Goal: Task Accomplishment & Management: Manage account settings

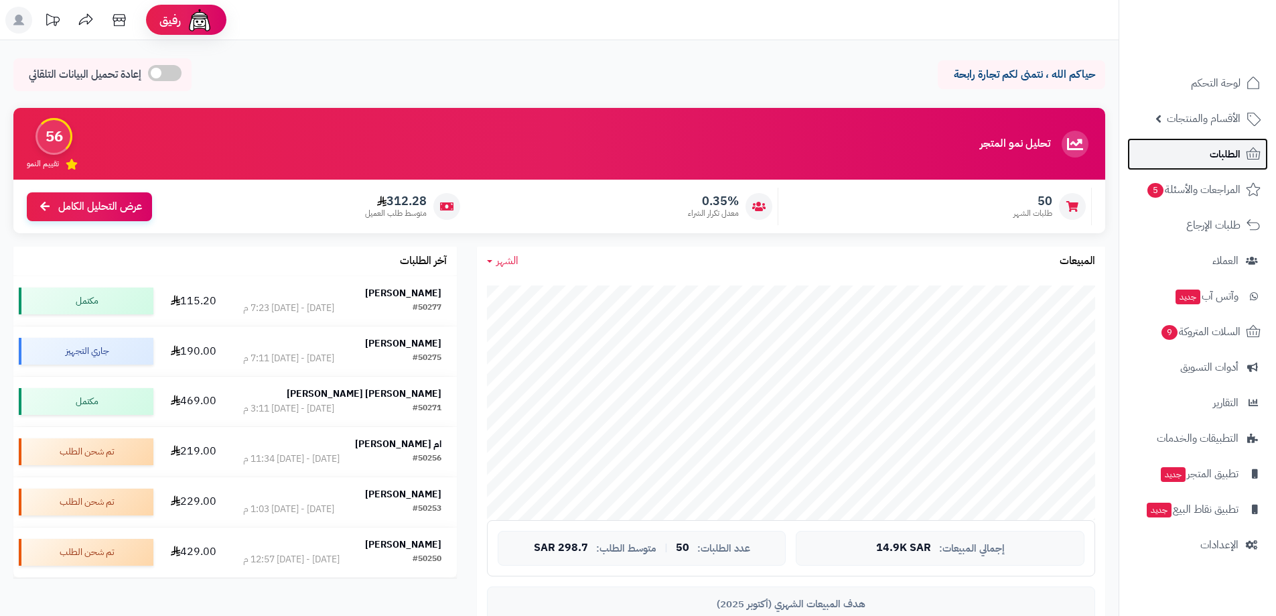
click at [1214, 161] on span "الطلبات" at bounding box center [1225, 154] width 31 height 19
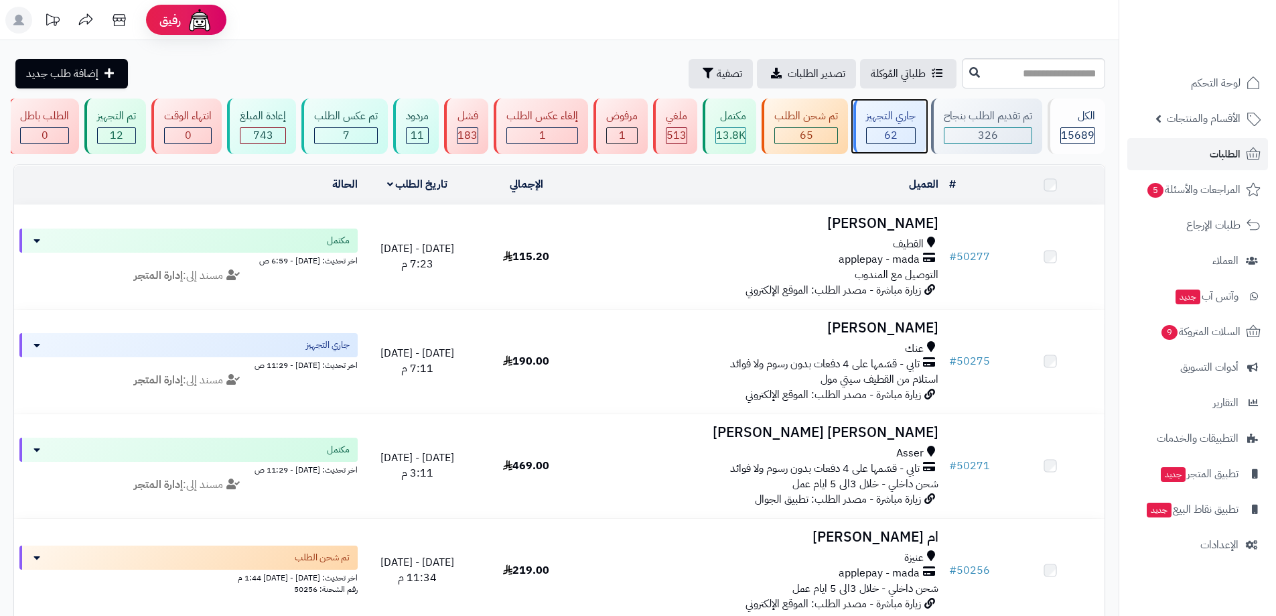
click at [889, 118] on div "جاري التجهيز" at bounding box center [891, 116] width 50 height 15
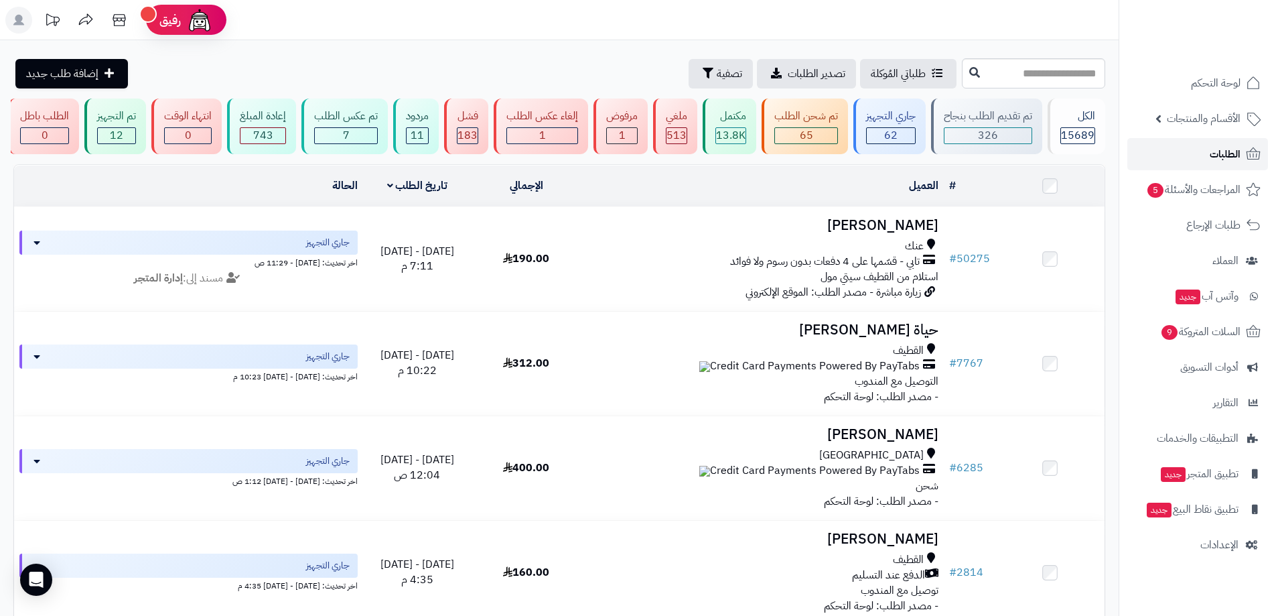
click at [1166, 163] on link "الطلبات" at bounding box center [1197, 154] width 141 height 32
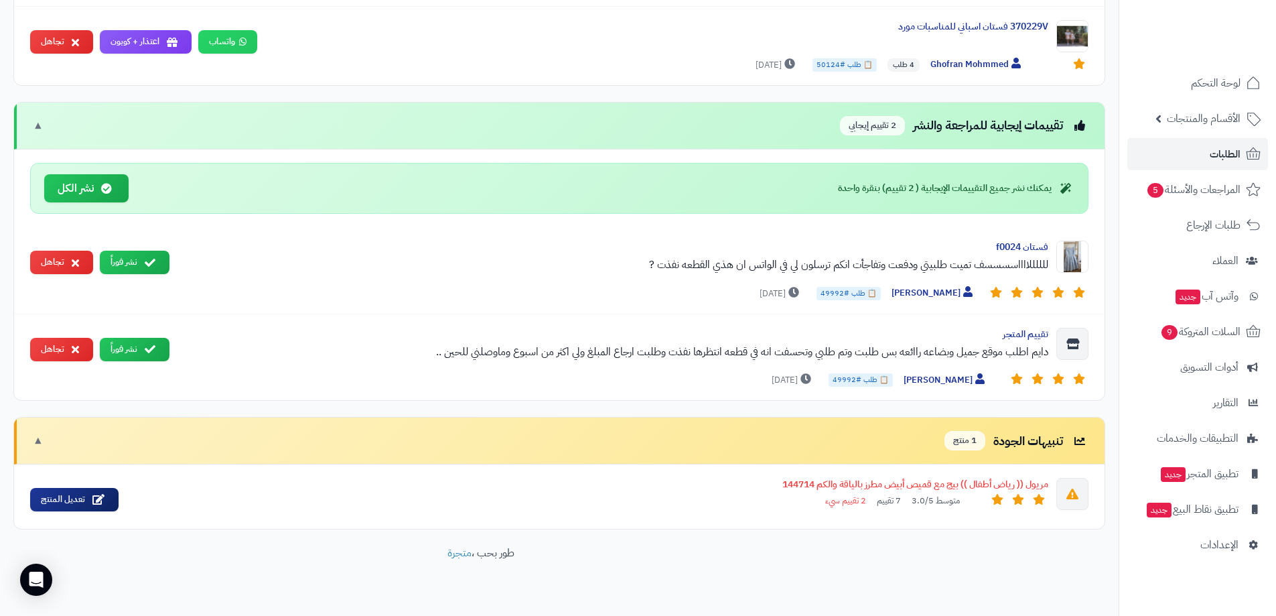
scroll to position [1005, 0]
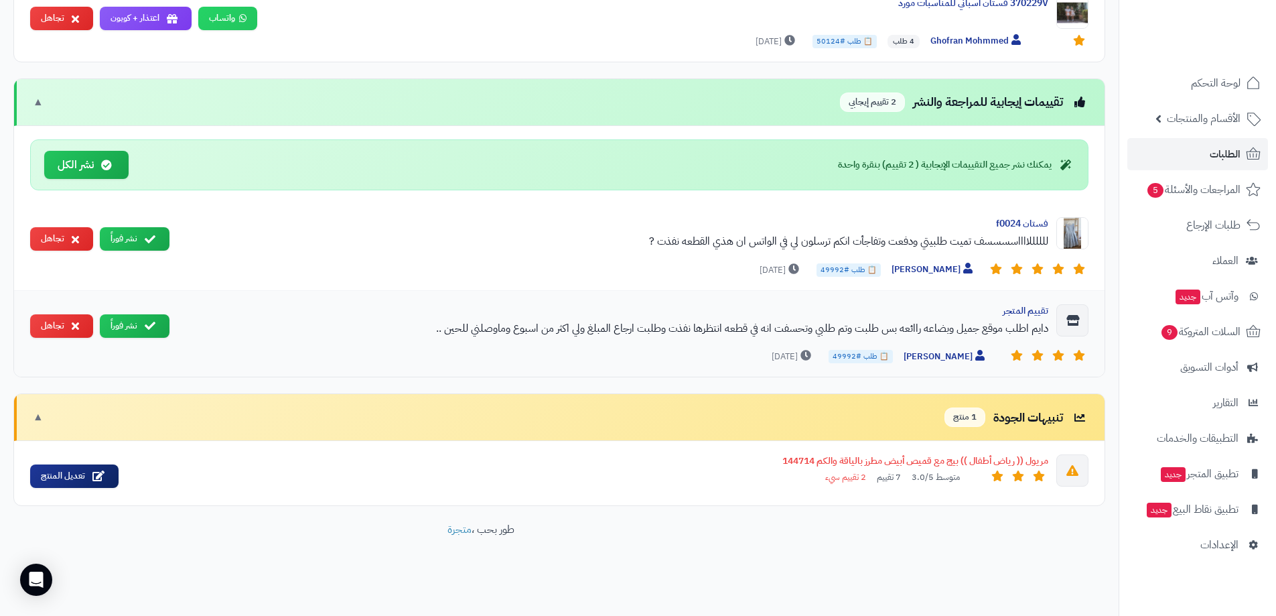
click at [888, 356] on span "📋 طلب #49992" at bounding box center [861, 356] width 64 height 13
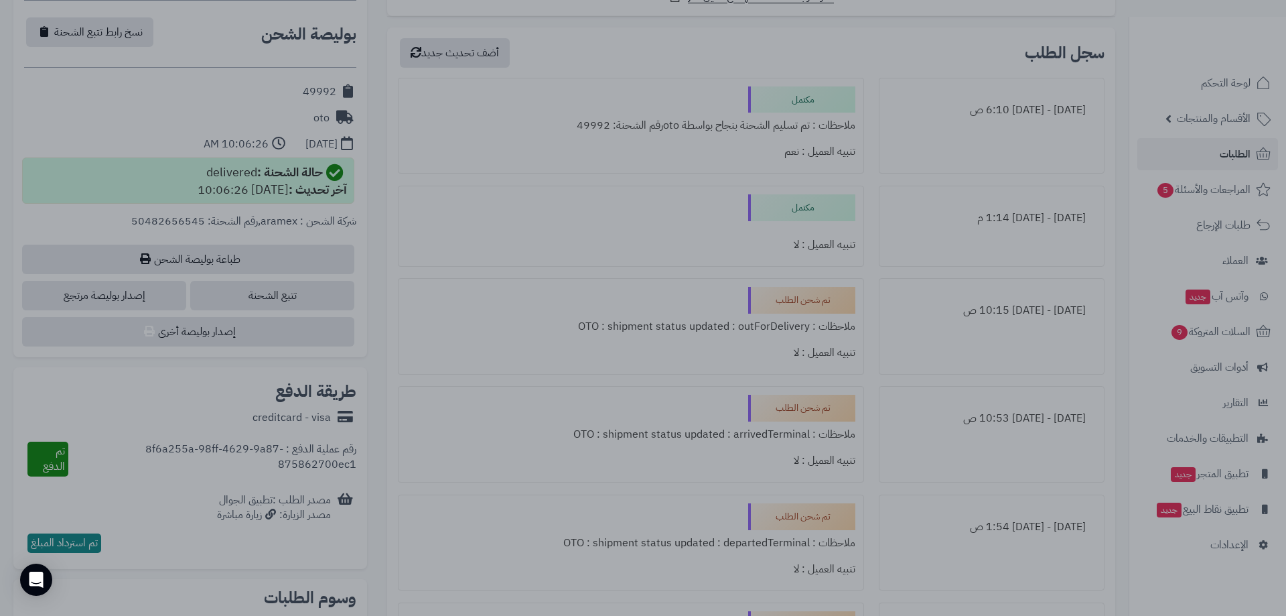
click at [348, 352] on div at bounding box center [643, 308] width 1286 height 616
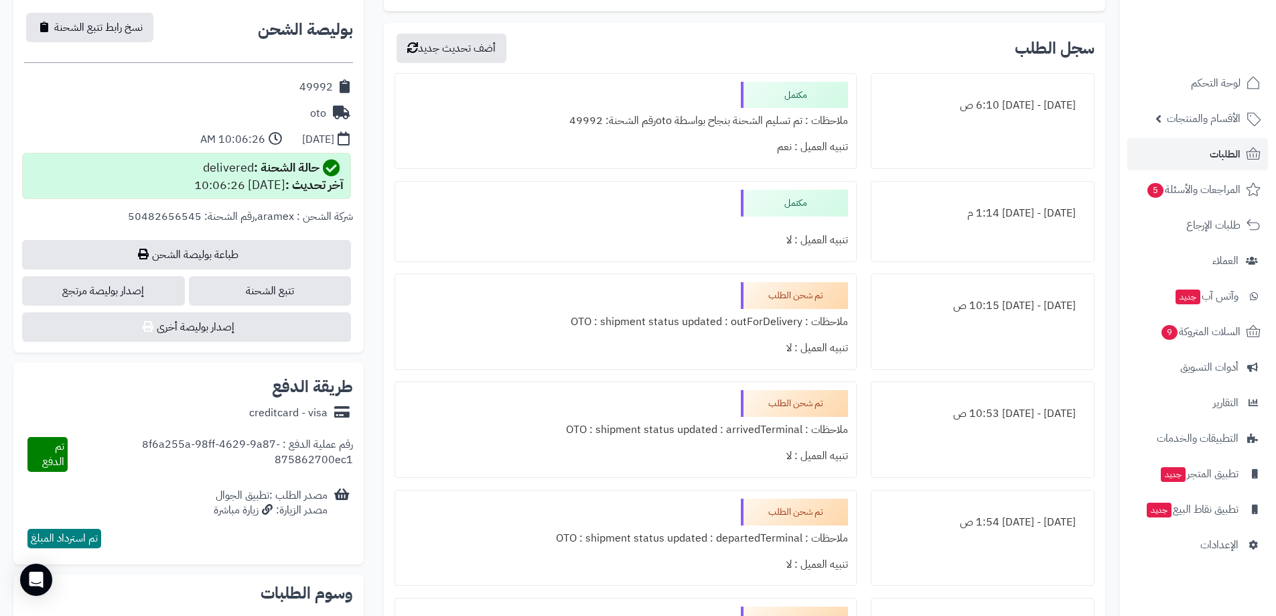
scroll to position [576, 0]
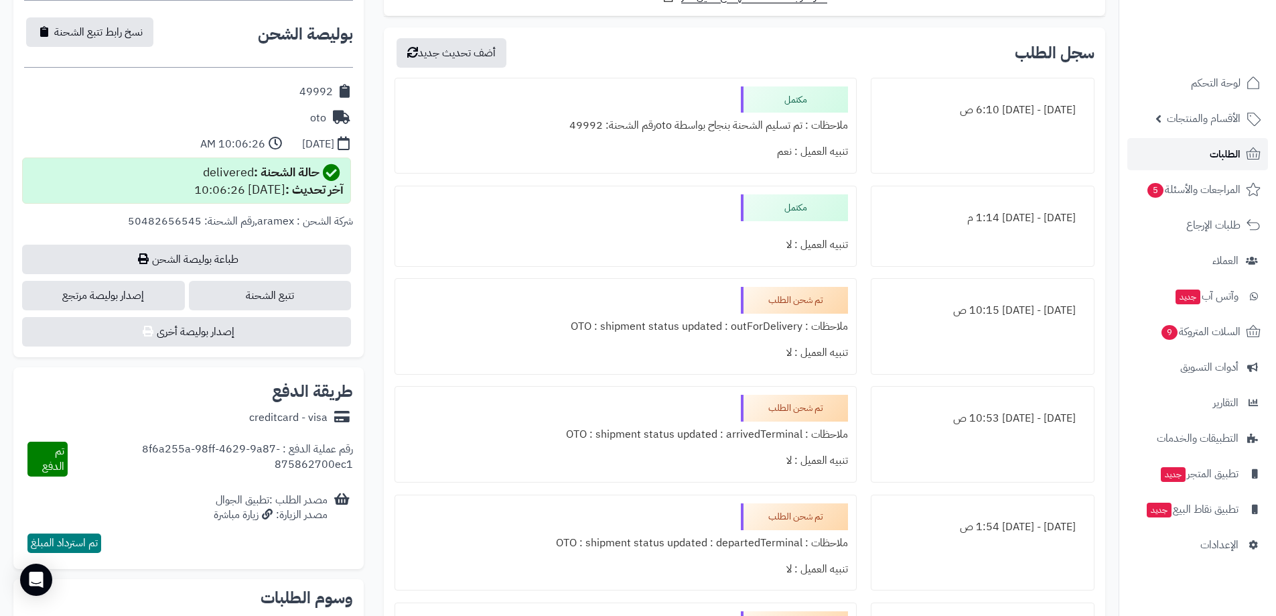
click at [1204, 168] on link "الطلبات" at bounding box center [1197, 154] width 141 height 32
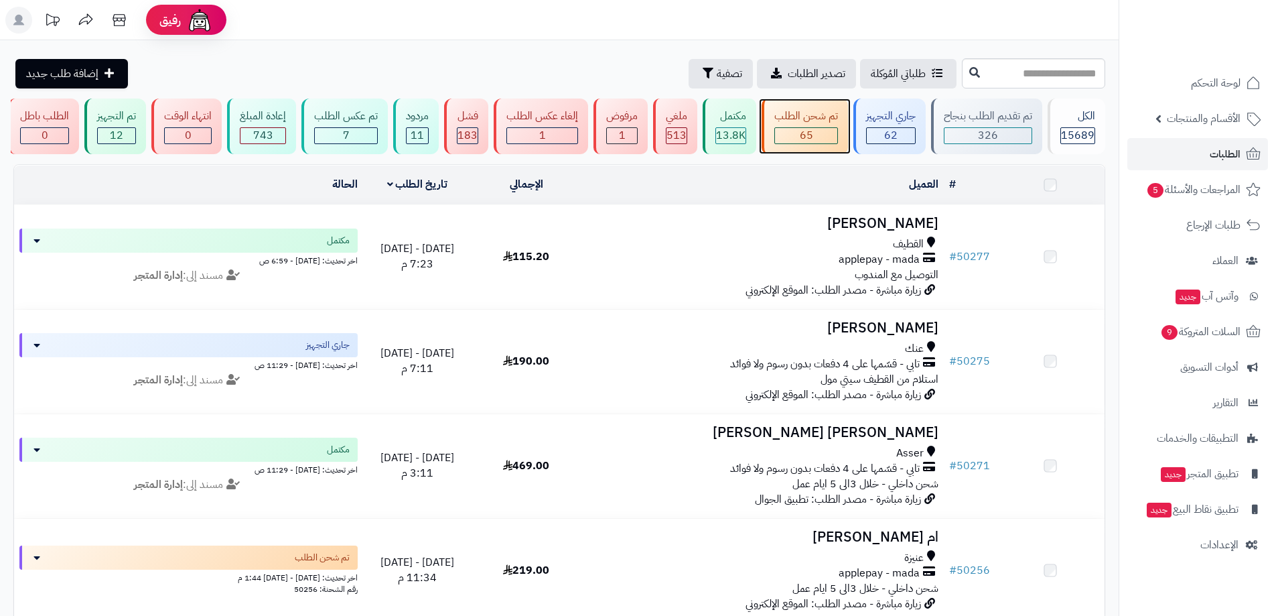
click at [789, 131] on div "65" at bounding box center [806, 135] width 62 height 15
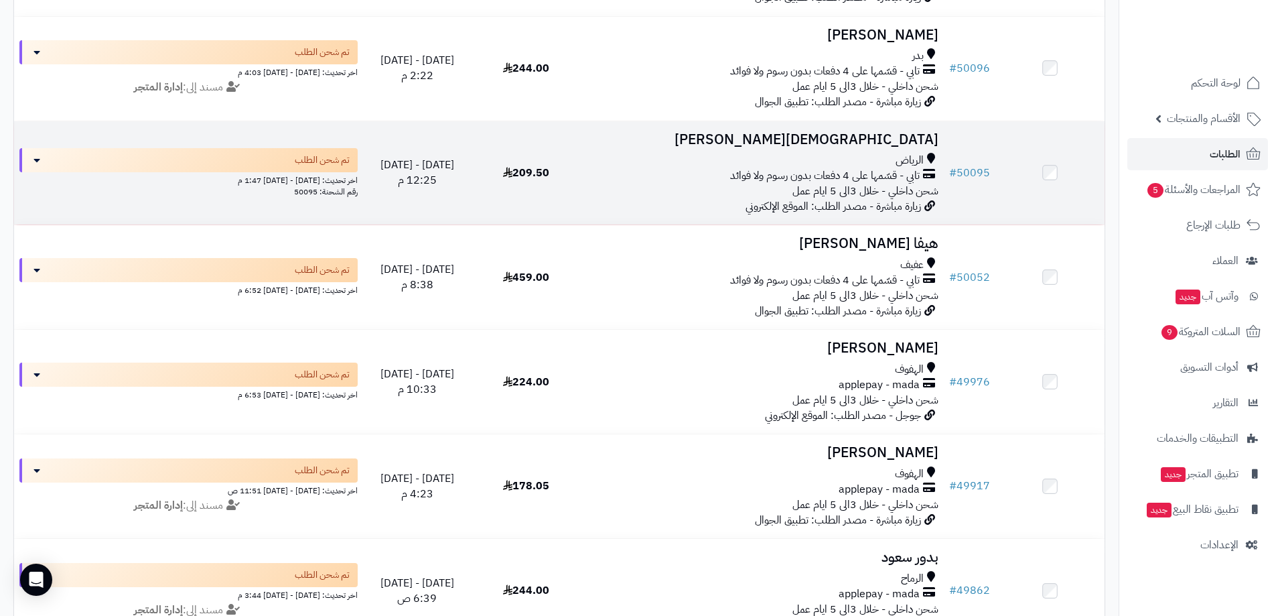
scroll to position [1835, 0]
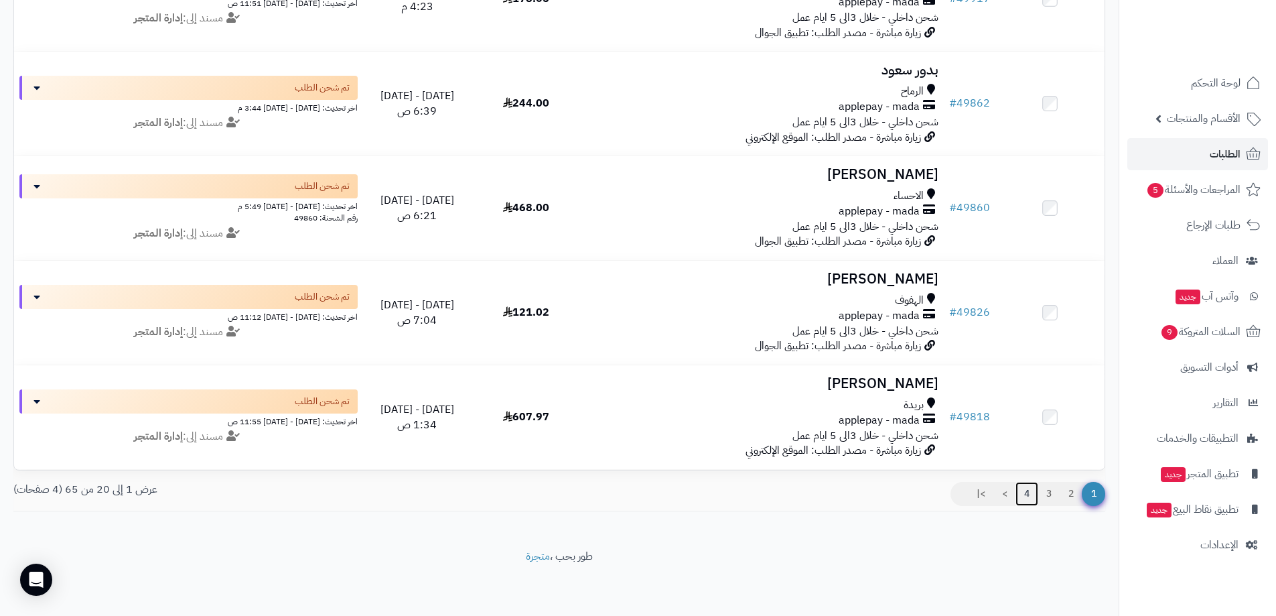
click at [1030, 491] on link "4" at bounding box center [1027, 494] width 23 height 24
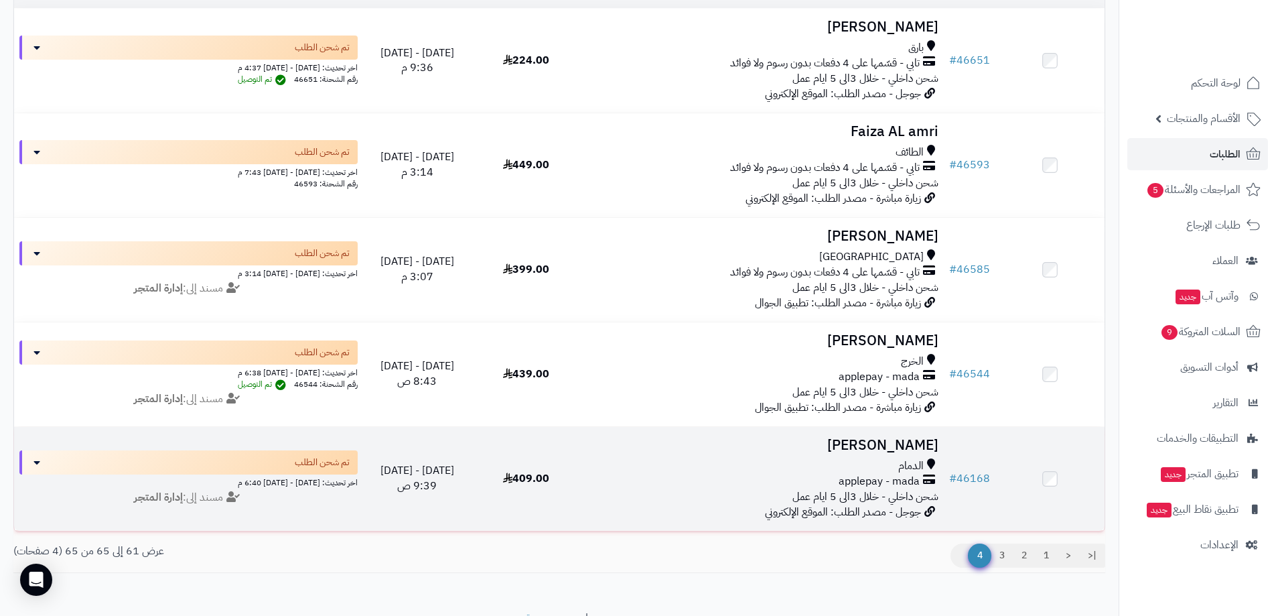
scroll to position [133, 0]
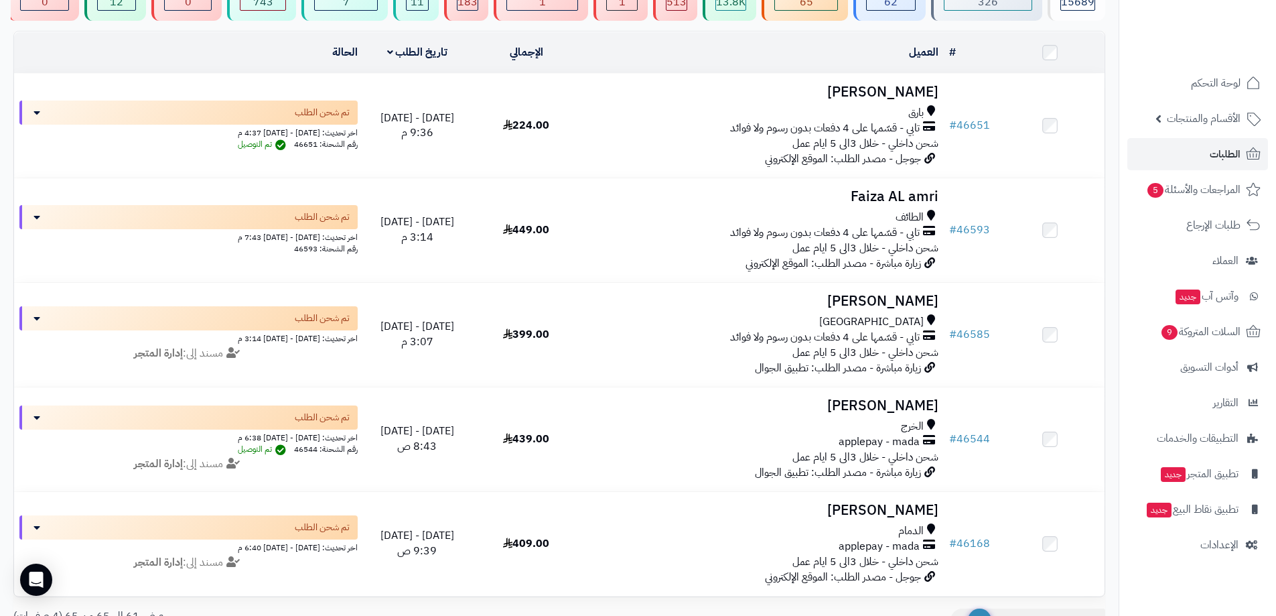
click at [1234, 561] on nav "لوحة التحكم الأقسام والمنتجات المنتجات مخزون الخيارات الأقسام الماركات مواصفات …" at bounding box center [1197, 325] width 157 height 616
click at [1229, 557] on link "الإعدادات" at bounding box center [1197, 545] width 141 height 32
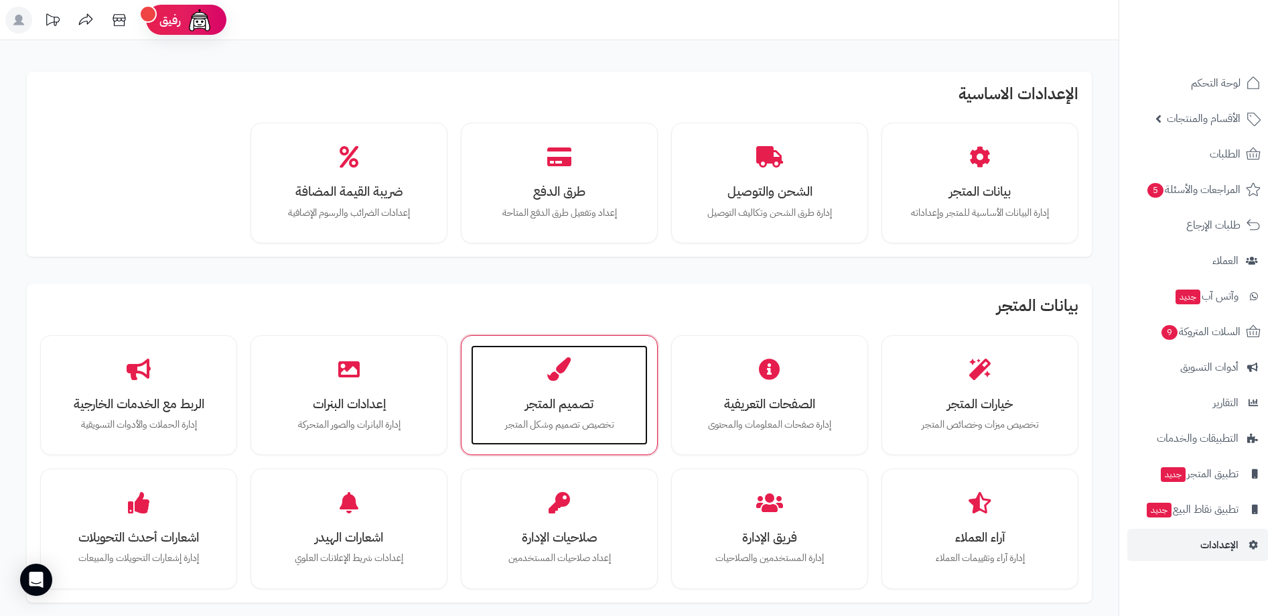
click at [563, 417] on p "تخصيص تصميم وشكل المتجر" at bounding box center [559, 424] width 150 height 15
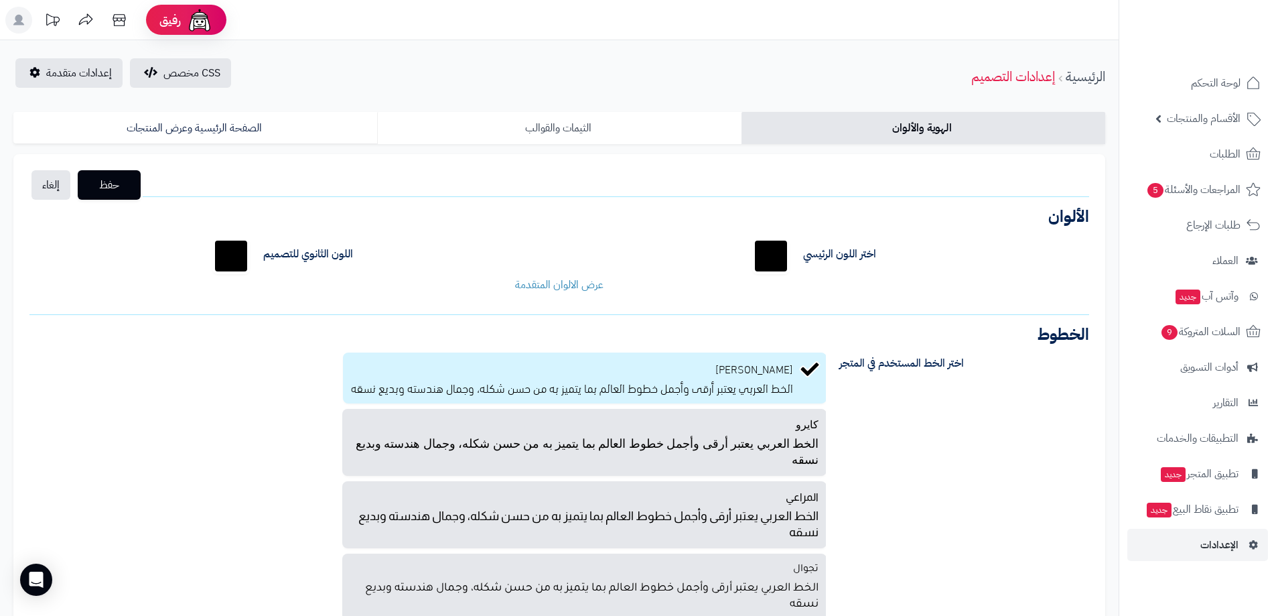
click at [608, 131] on link "الثيمات والقوالب" at bounding box center [559, 128] width 364 height 32
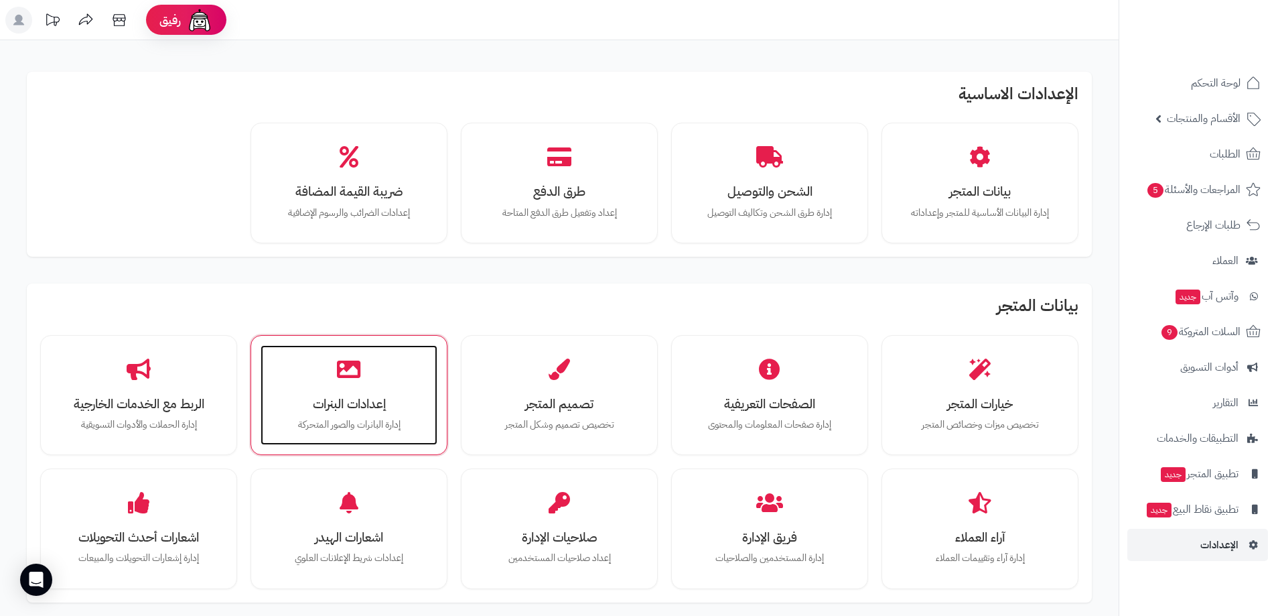
click at [392, 393] on div "إعدادات البنرات إدارة البانرات والصور المتحركة" at bounding box center [349, 395] width 177 height 100
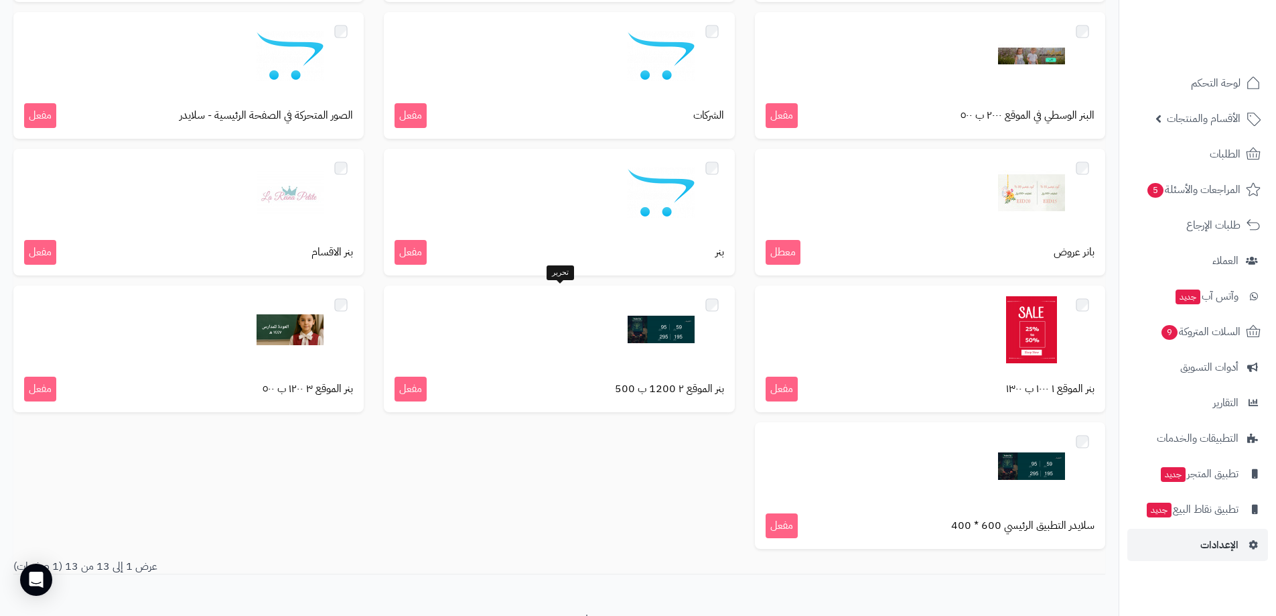
scroll to position [268, 0]
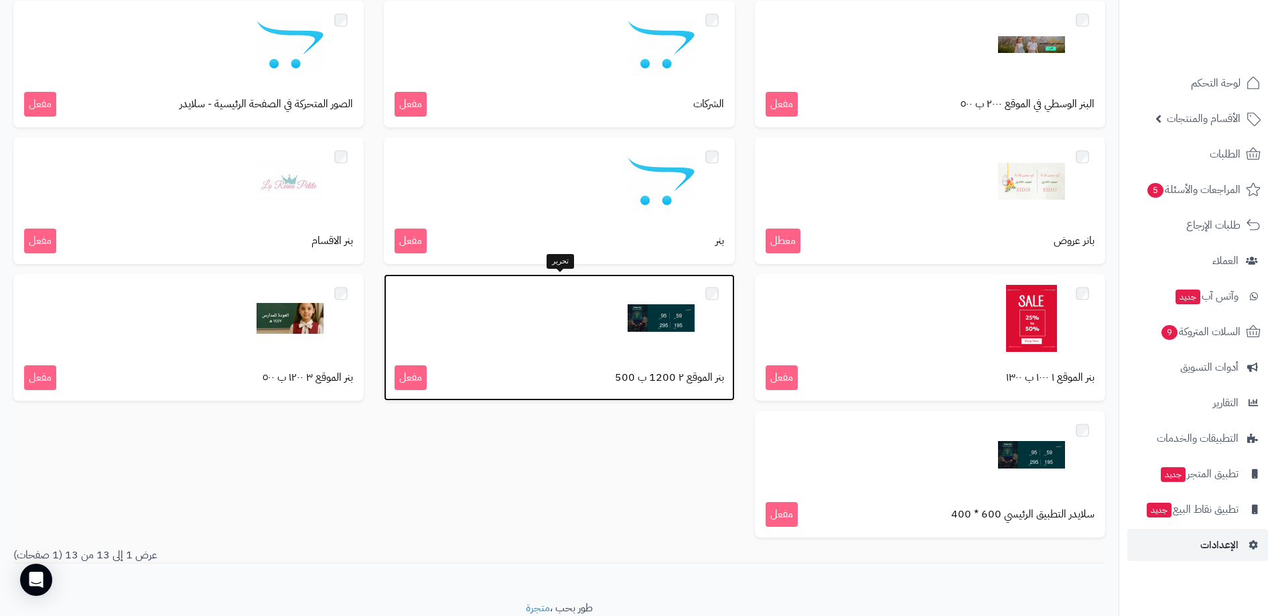
click at [603, 359] on div "بنر الموقع ٢ 1200 ب 500 مفعل" at bounding box center [559, 337] width 350 height 127
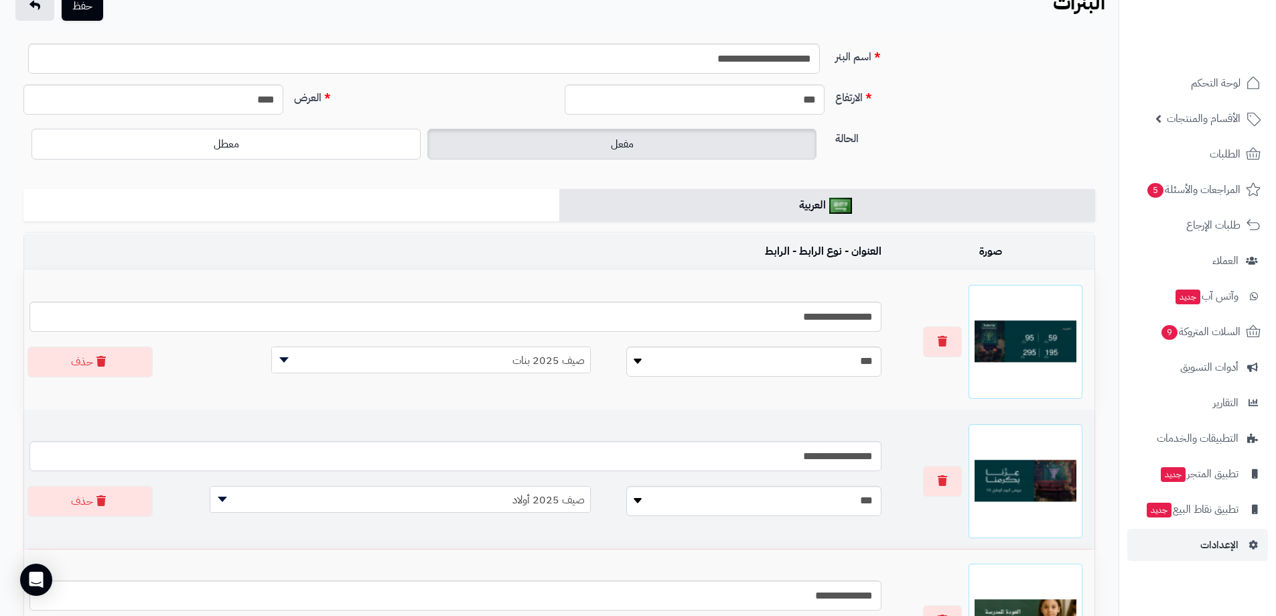
scroll to position [268, 0]
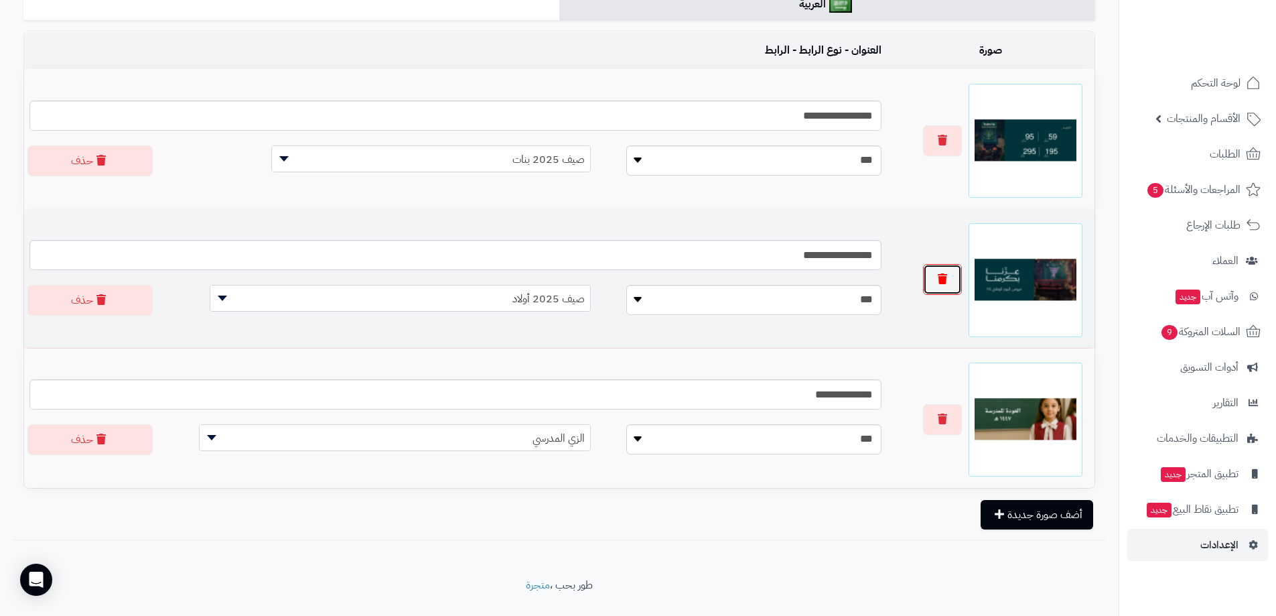
click at [945, 285] on button "button" at bounding box center [942, 279] width 39 height 31
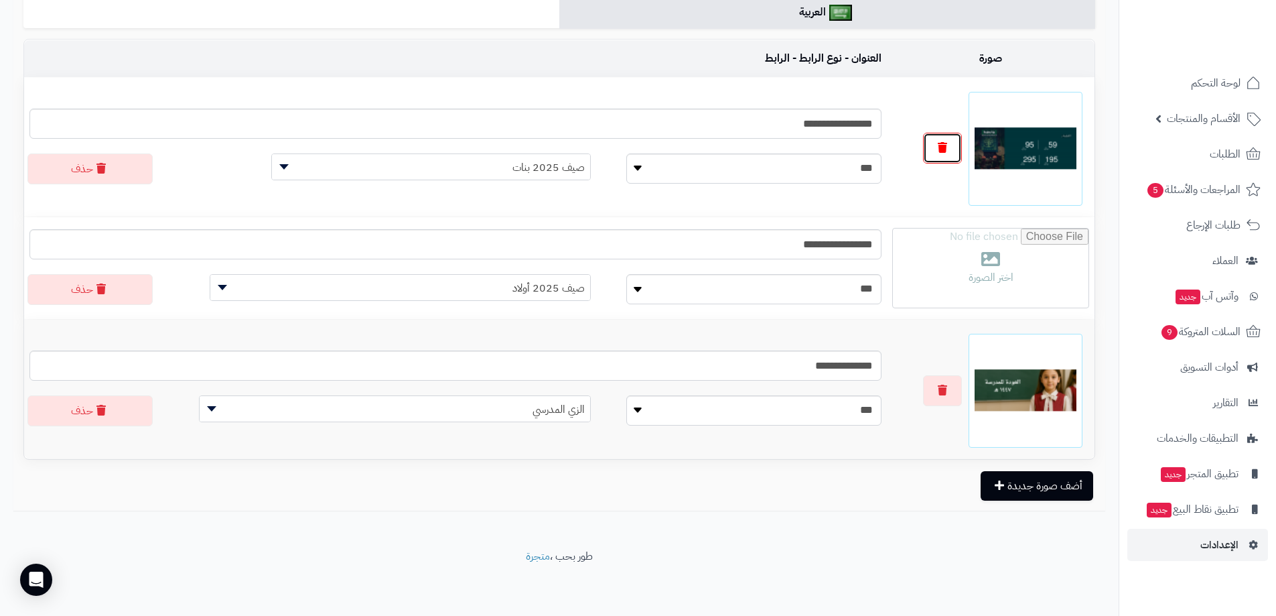
click at [935, 147] on button "button" at bounding box center [942, 148] width 39 height 31
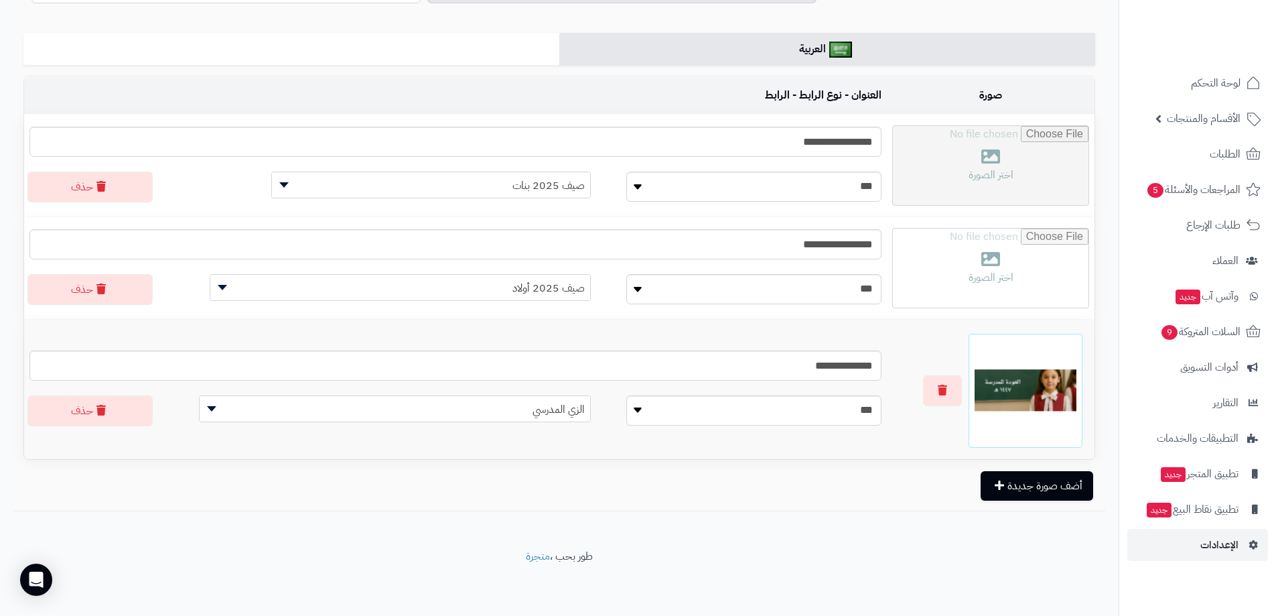
scroll to position [223, 0]
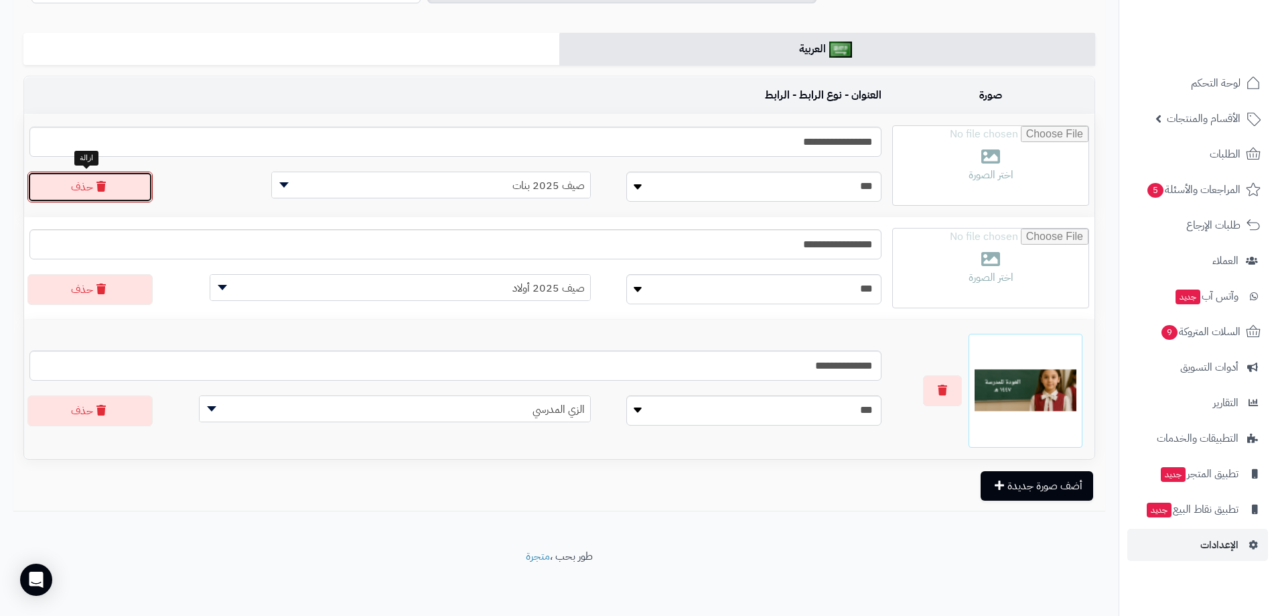
click at [141, 184] on button "حذف" at bounding box center [89, 186] width 125 height 31
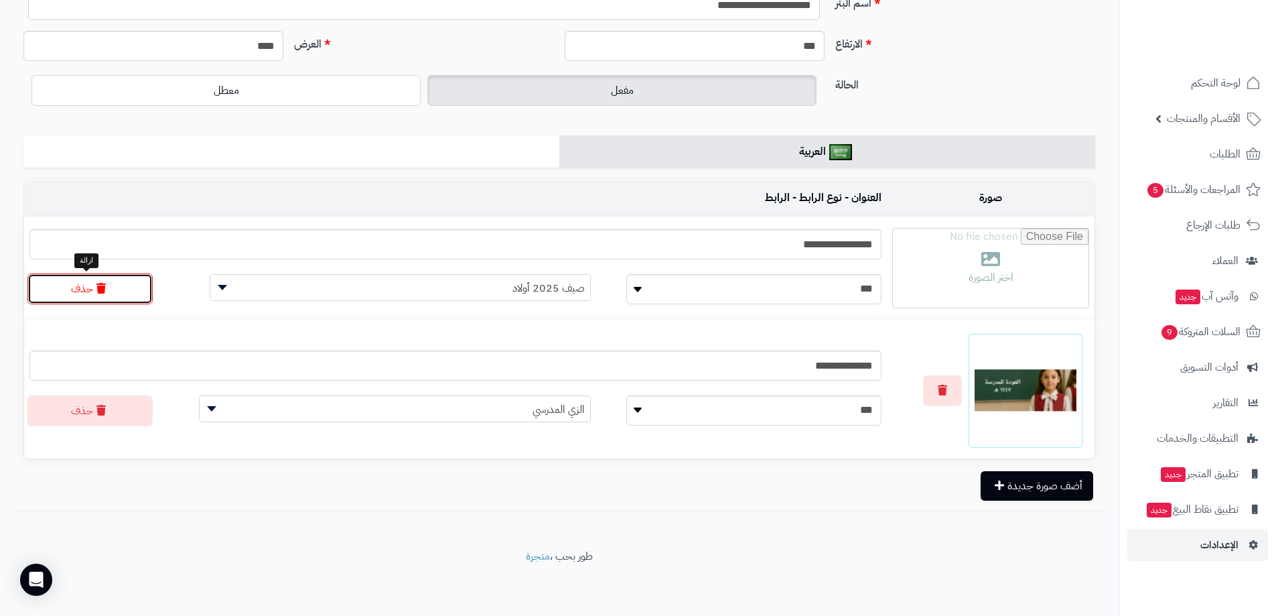
click at [111, 279] on button "حذف" at bounding box center [89, 288] width 125 height 31
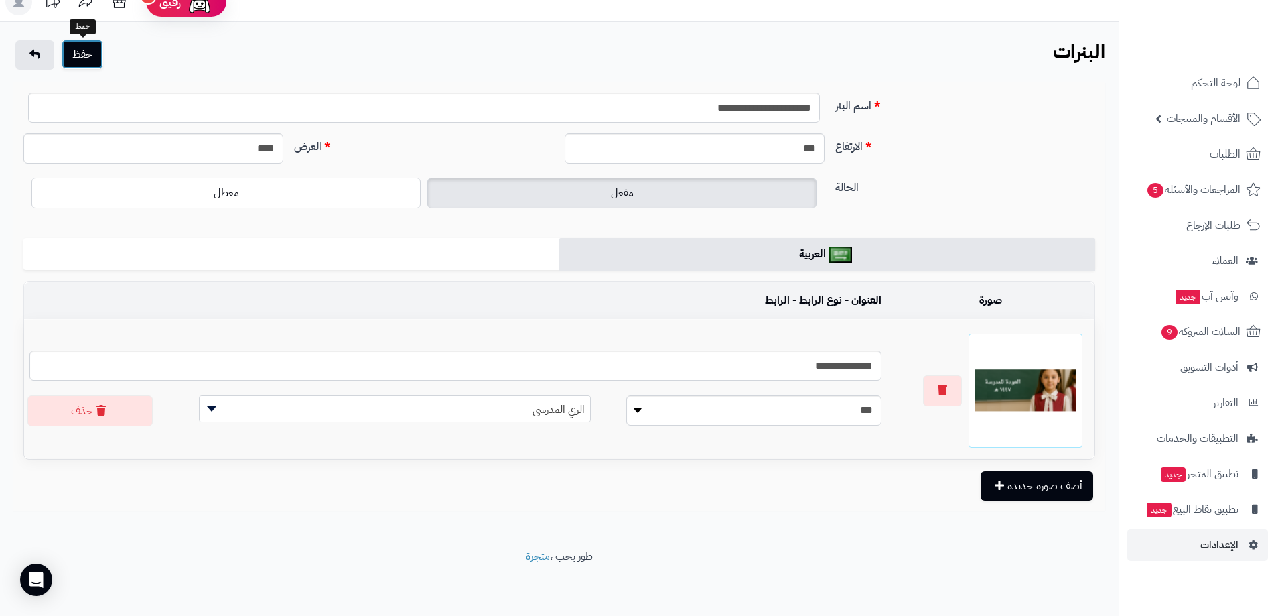
click at [74, 52] on button "حفظ" at bounding box center [83, 54] width 42 height 29
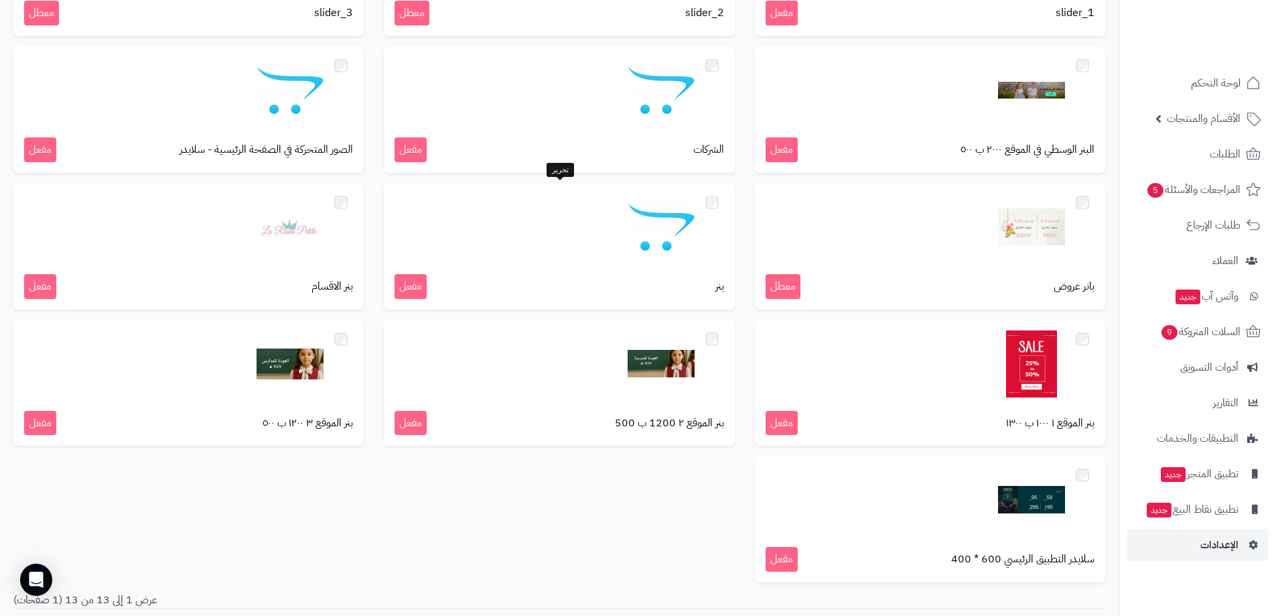
scroll to position [363, 0]
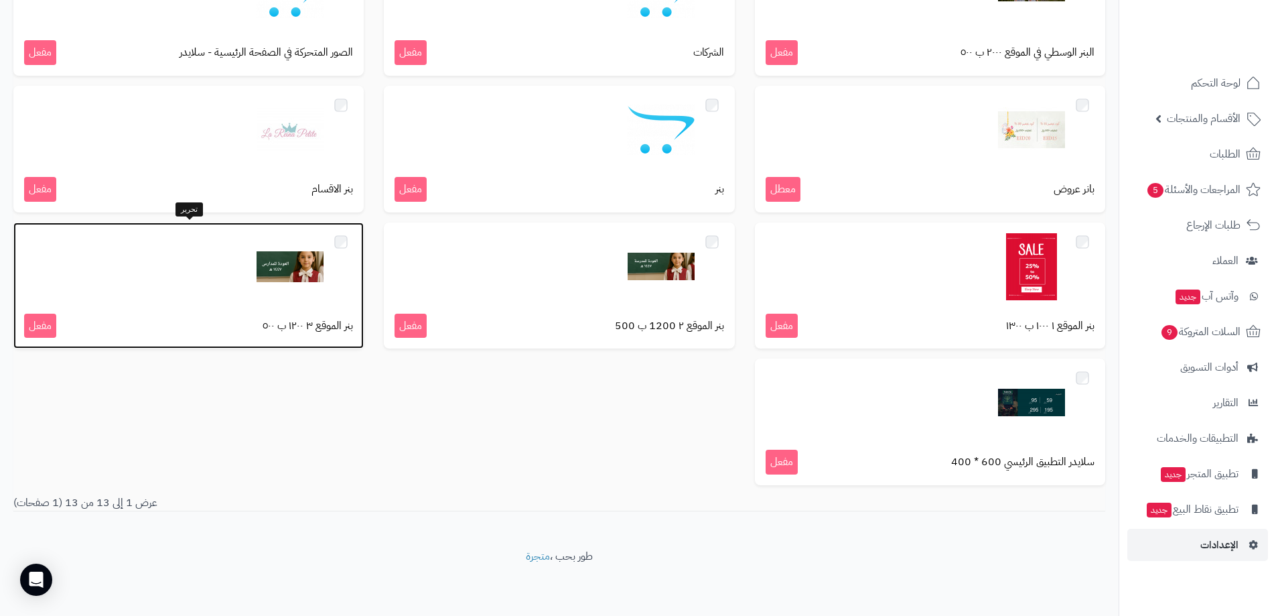
click at [285, 299] on img at bounding box center [290, 266] width 67 height 67
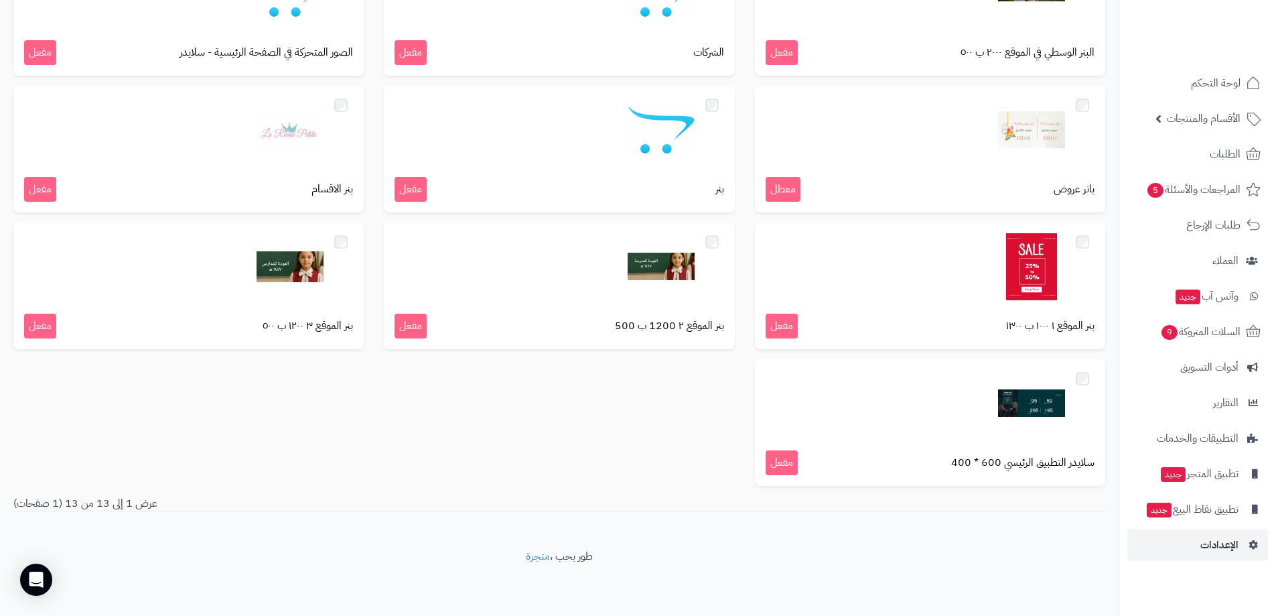
scroll to position [320, 0]
click at [1218, 124] on span "الأقسام والمنتجات" at bounding box center [1204, 118] width 74 height 19
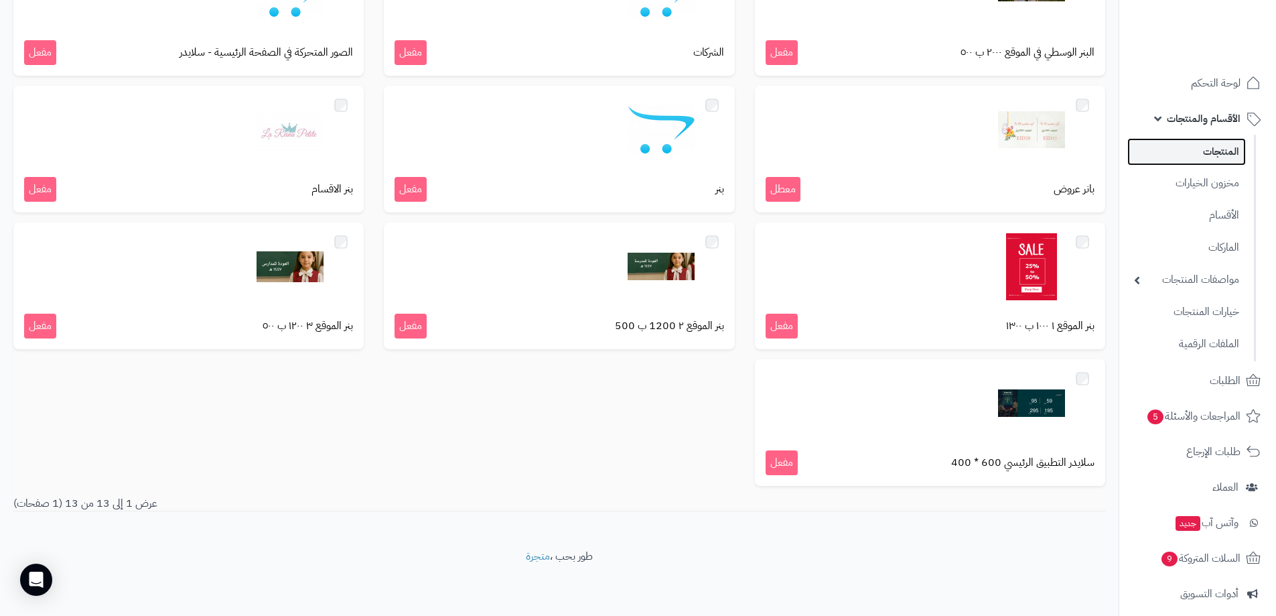
click at [1220, 141] on link "المنتجات" at bounding box center [1186, 151] width 119 height 27
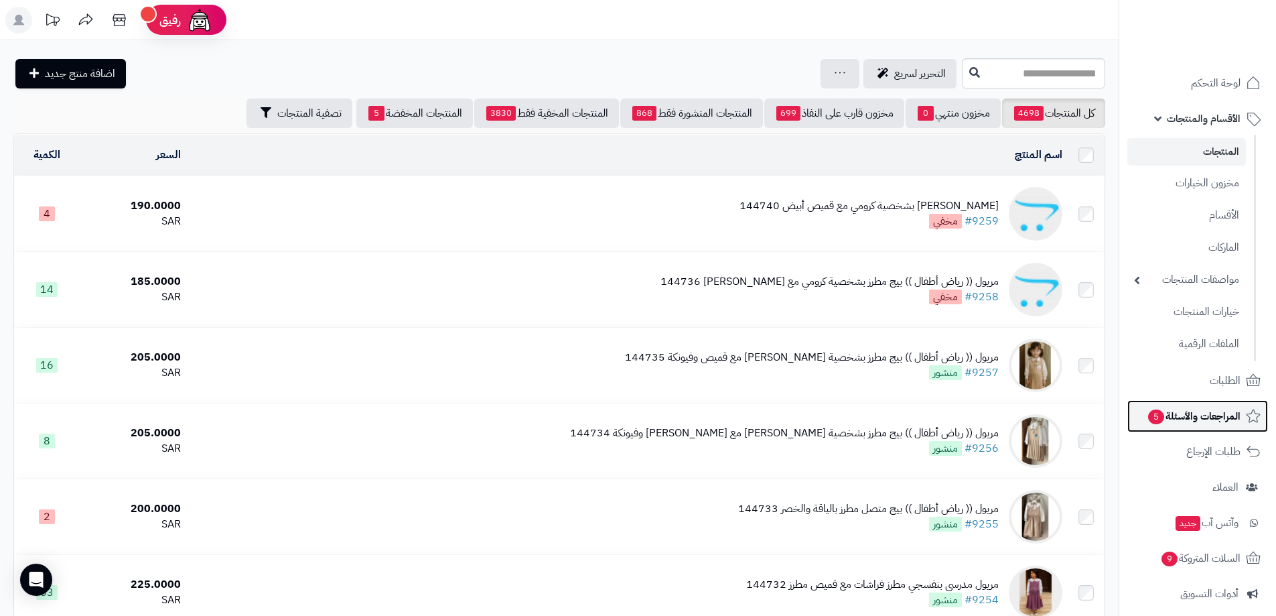
click at [1238, 421] on span "المراجعات والأسئلة 5" at bounding box center [1194, 416] width 94 height 19
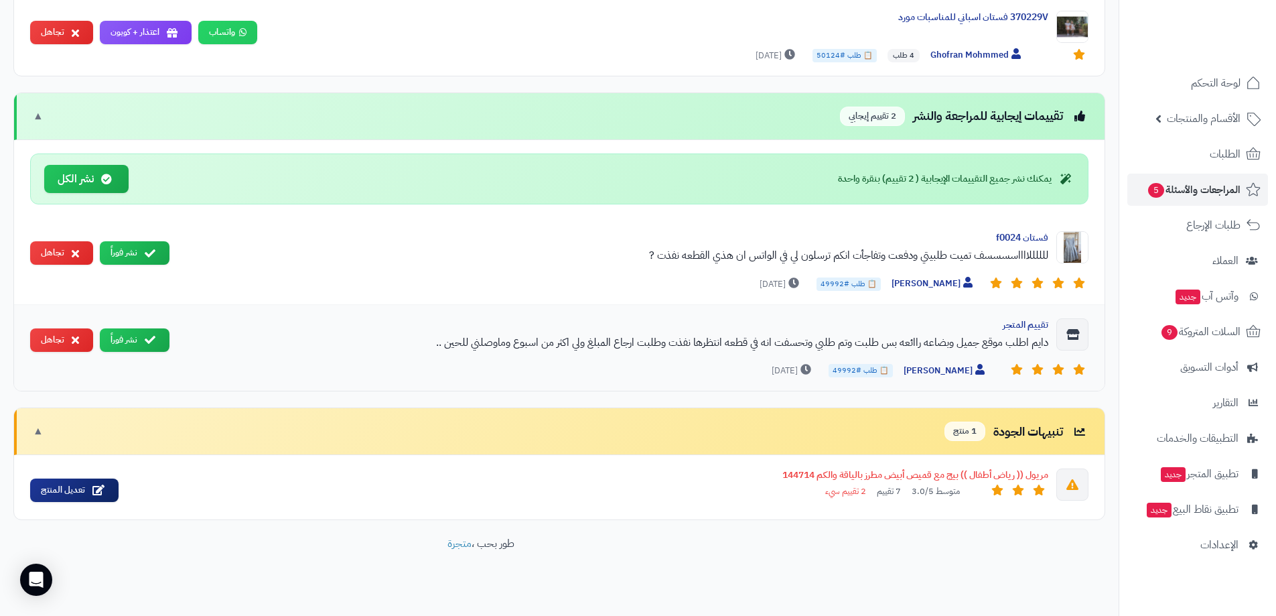
scroll to position [1005, 0]
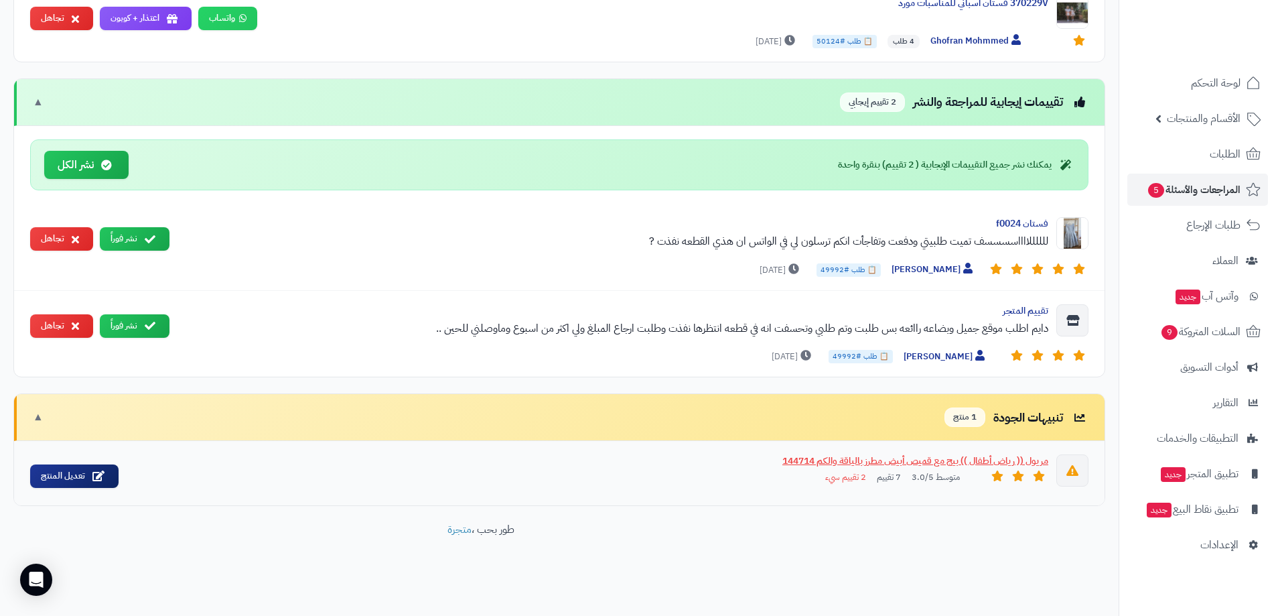
click at [853, 462] on div "مريول (( رياض أطفال )) بيج مع قميص أبيض مطرز بالياقة والكم 144714" at bounding box center [588, 460] width 919 height 13
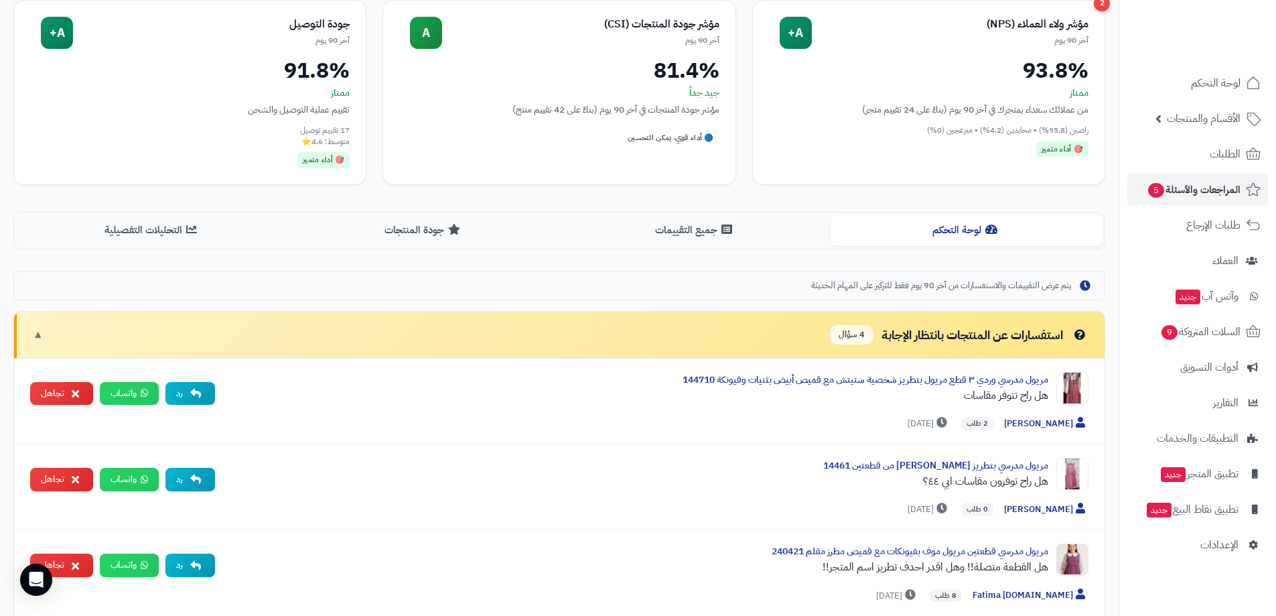
scroll to position [0, 0]
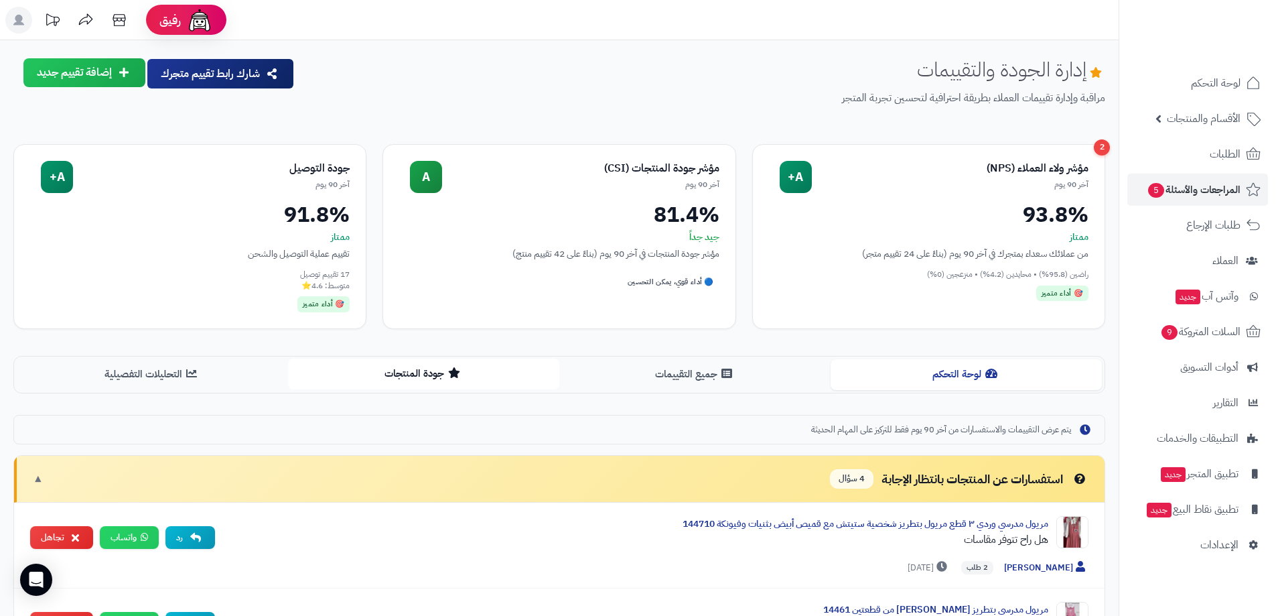
click at [464, 379] on button "جودة المنتجات" at bounding box center [423, 373] width 271 height 30
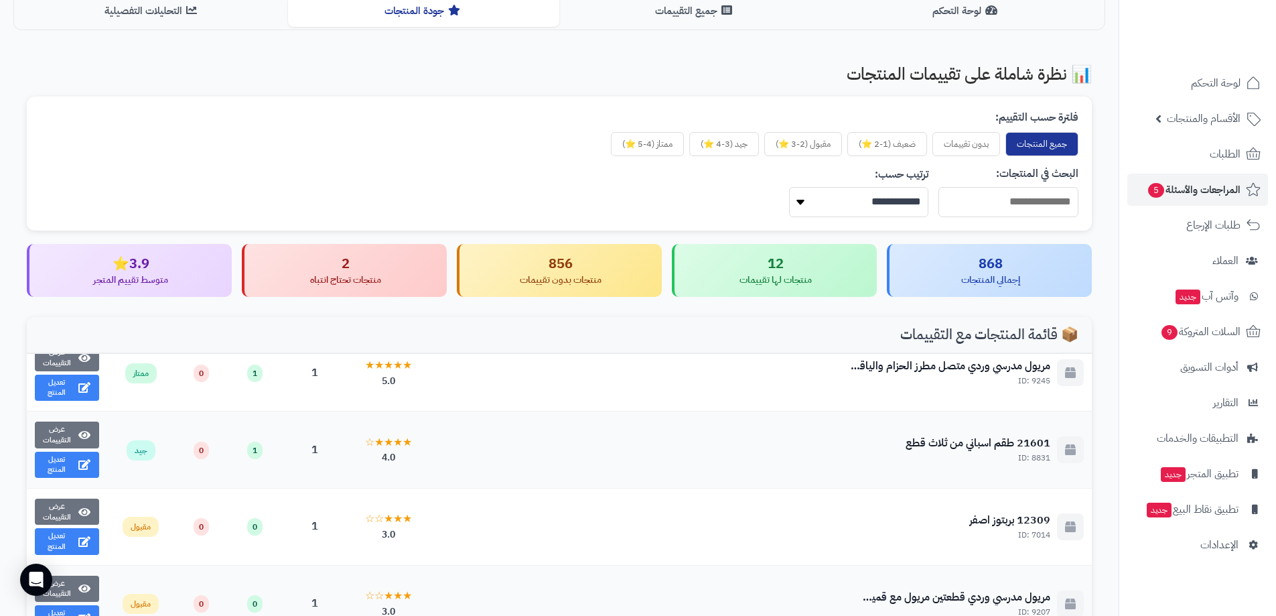
scroll to position [603, 0]
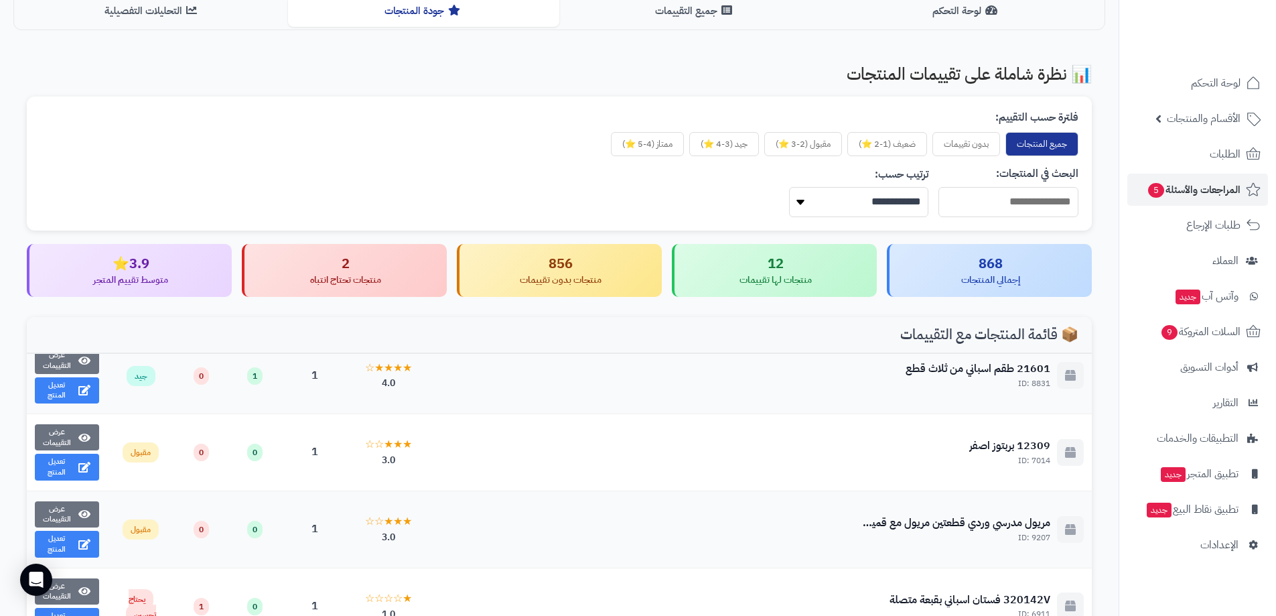
click at [414, 278] on div "منتجات تحتاج انتباه" at bounding box center [346, 279] width 182 height 13
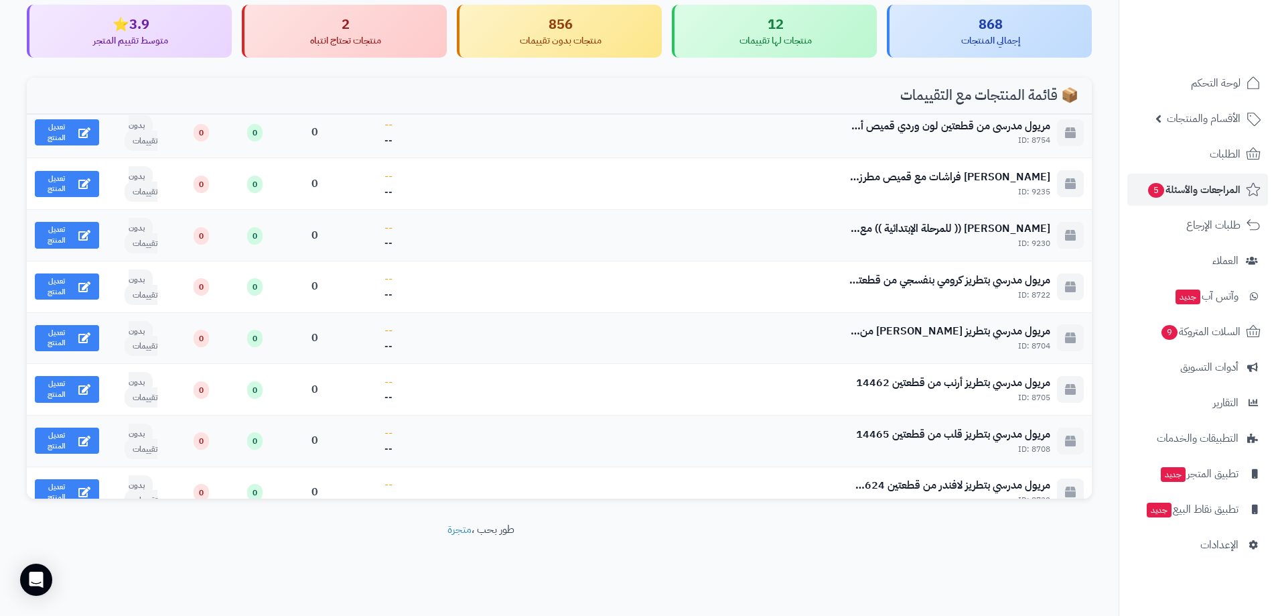
scroll to position [44563, 0]
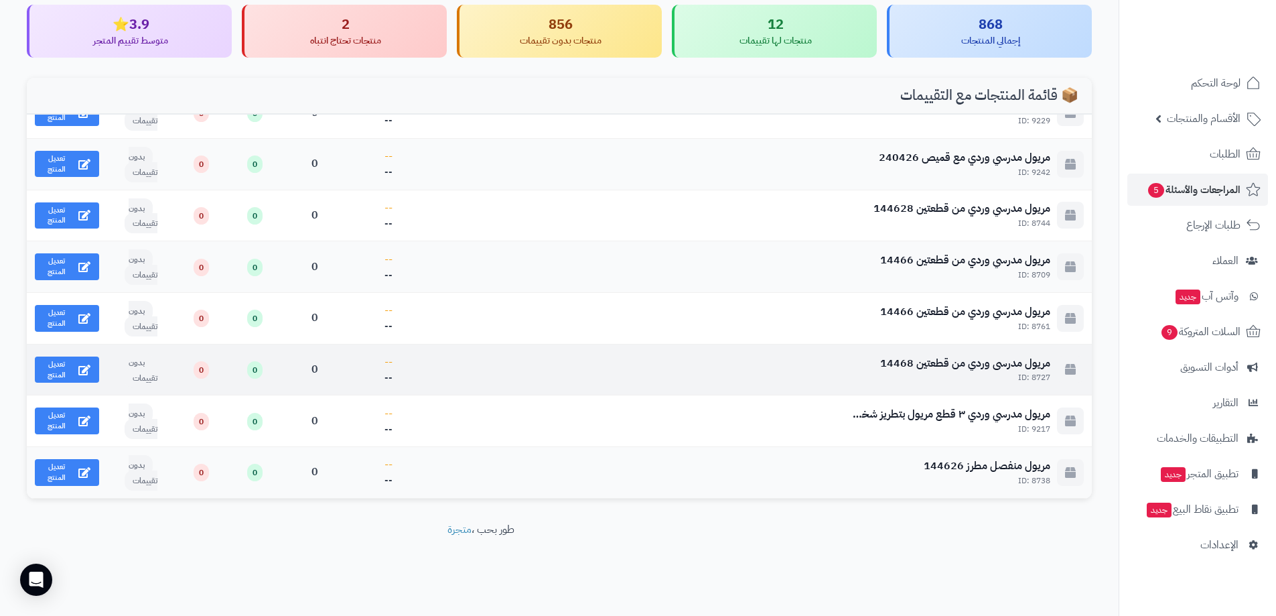
drag, startPoint x: 143, startPoint y: 523, endPoint x: 147, endPoint y: 360, distance: 162.8
click at [143, 523] on footer "طور بحب ، متجرة" at bounding box center [480, 555] width 961 height 67
